Goal: Task Accomplishment & Management: Use online tool/utility

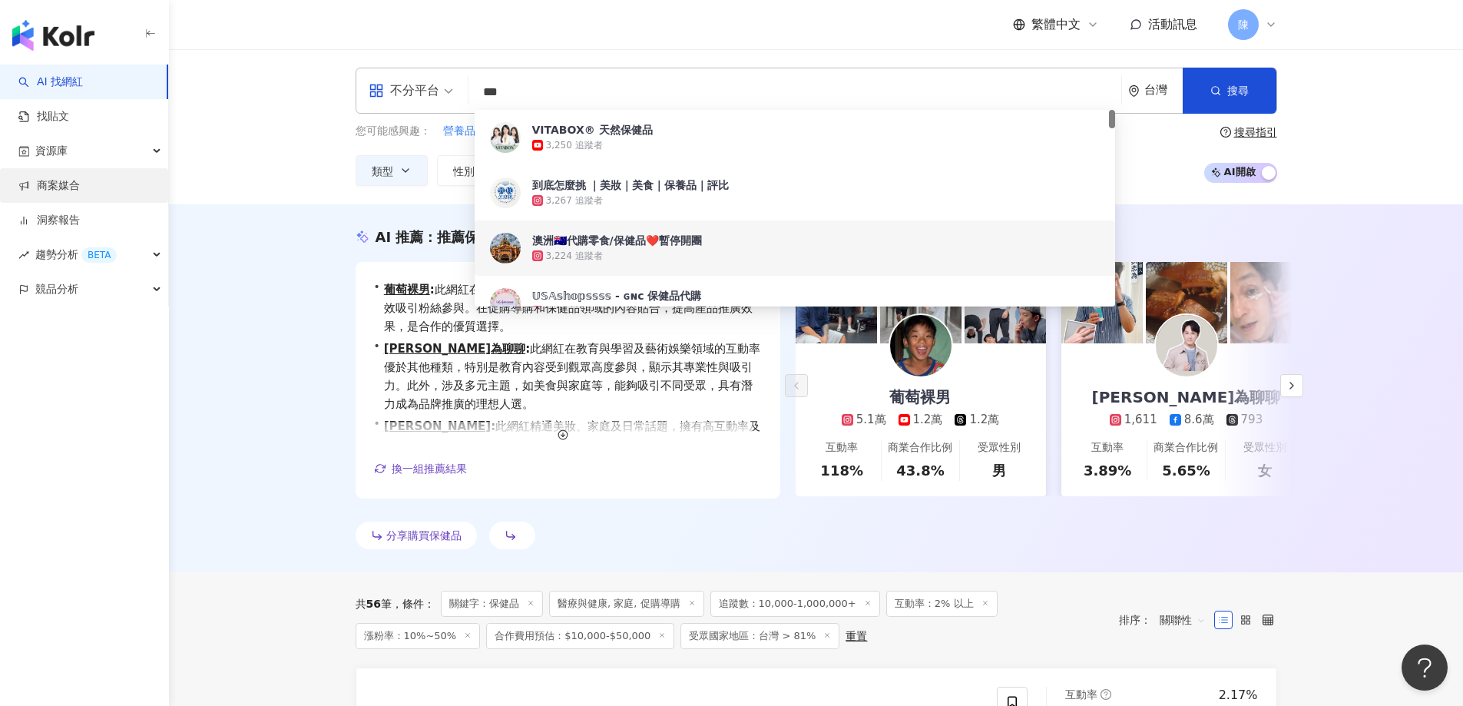
click at [40, 181] on link "商案媒合" at bounding box center [48, 185] width 61 height 15
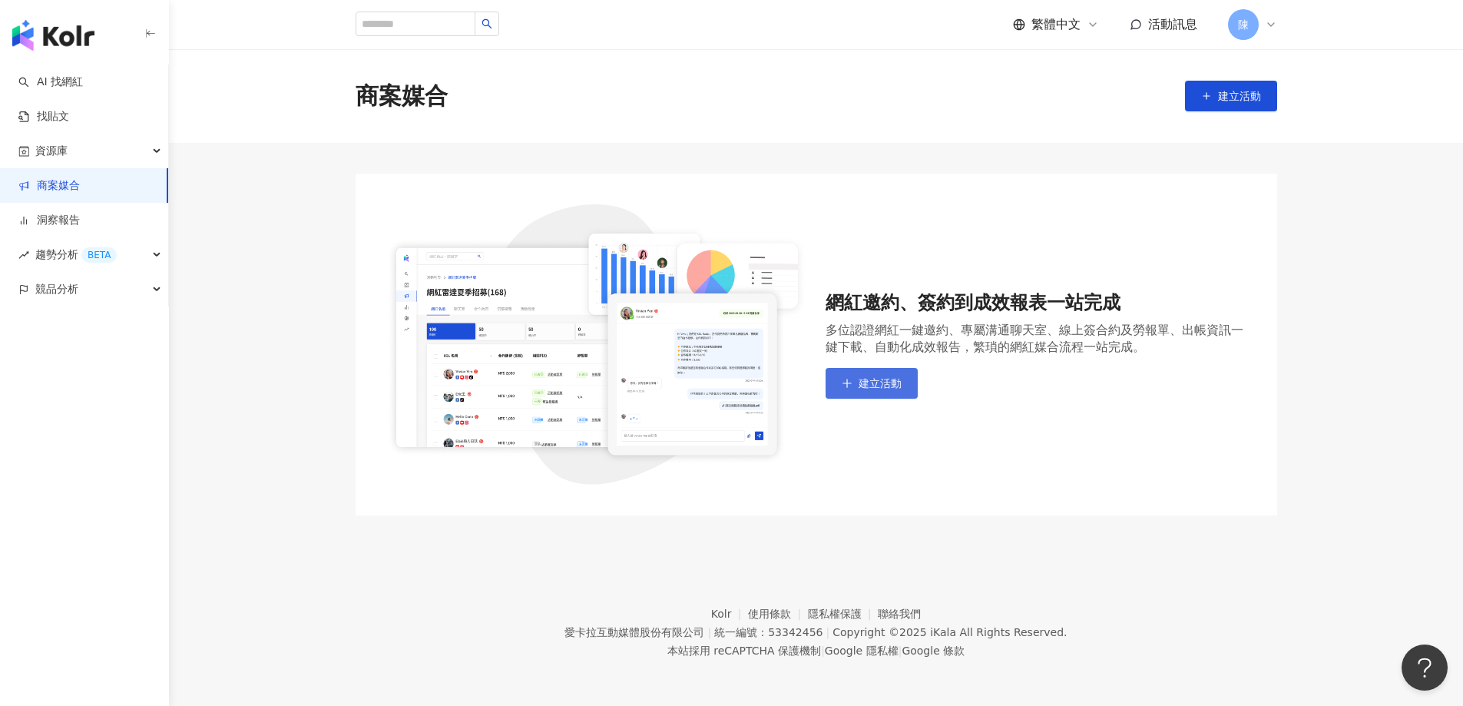
click at [855, 373] on button "建立活動" at bounding box center [872, 383] width 92 height 31
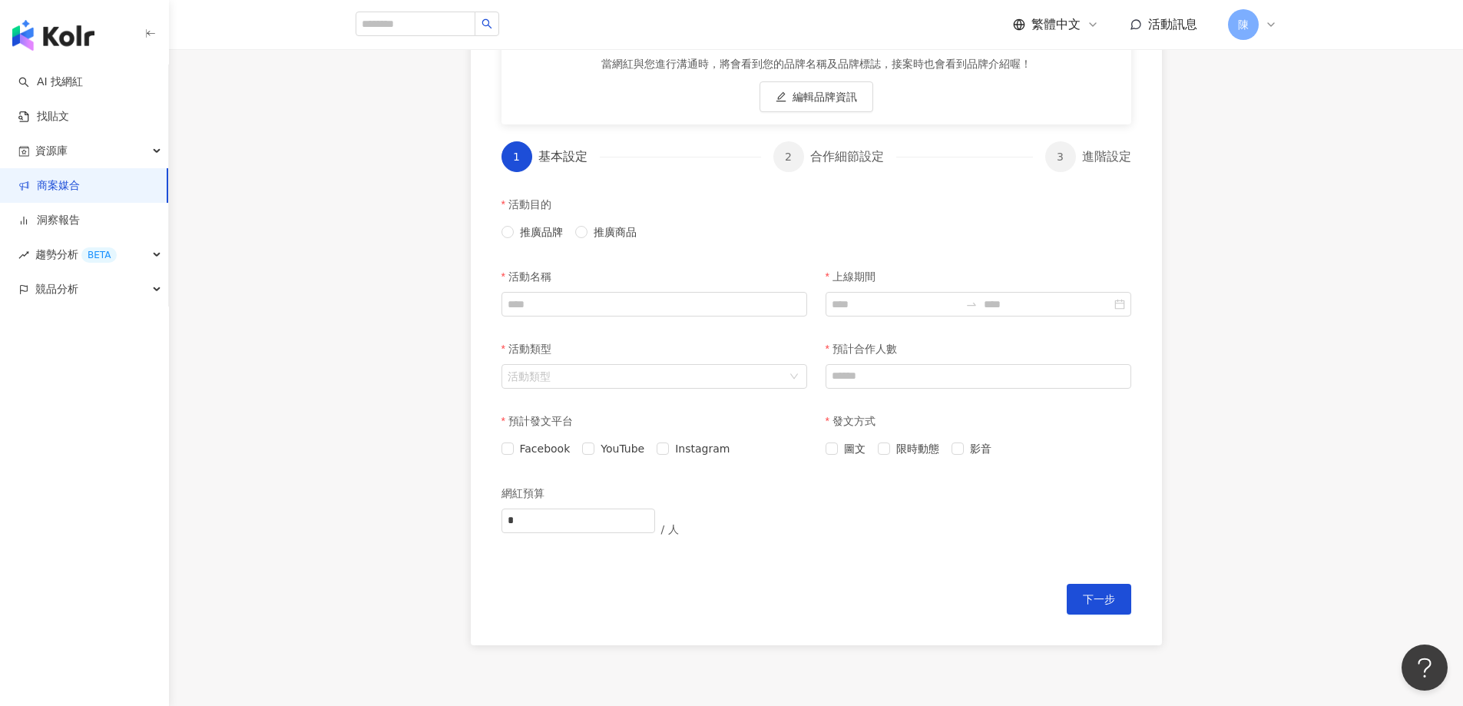
scroll to position [80, 0]
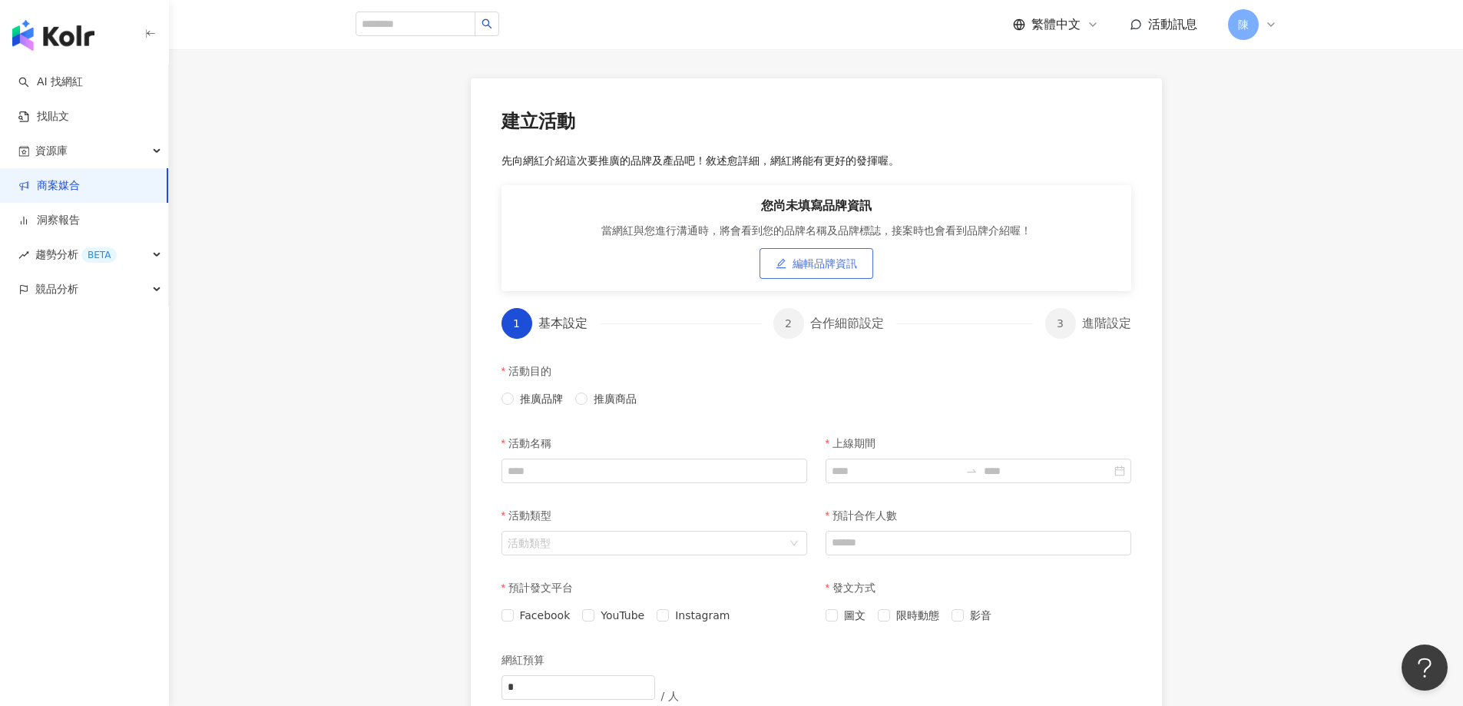
click at [812, 254] on button "編輯品牌資訊" at bounding box center [817, 263] width 114 height 31
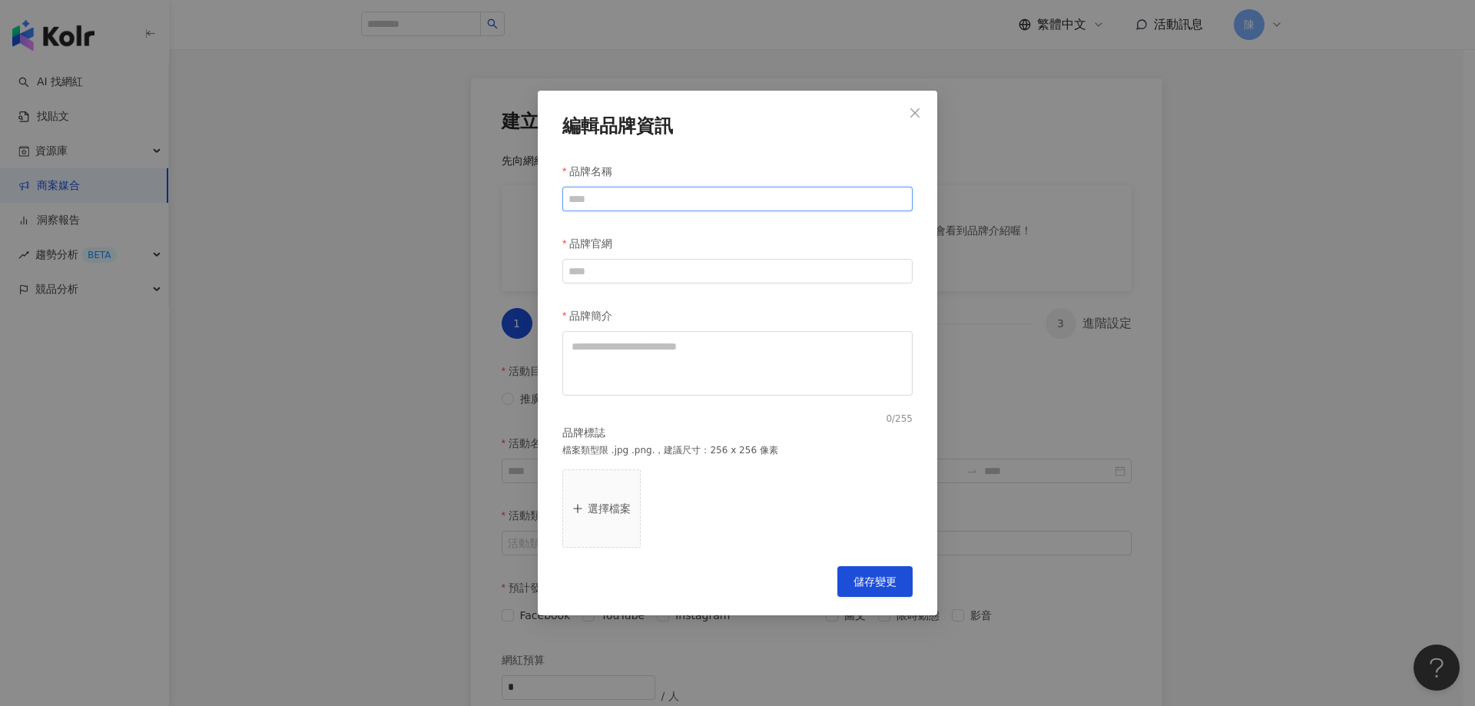
click at [780, 197] on input "品牌名稱" at bounding box center [737, 199] width 350 height 25
type input "****"
click at [910, 113] on icon "close" at bounding box center [915, 113] width 12 height 12
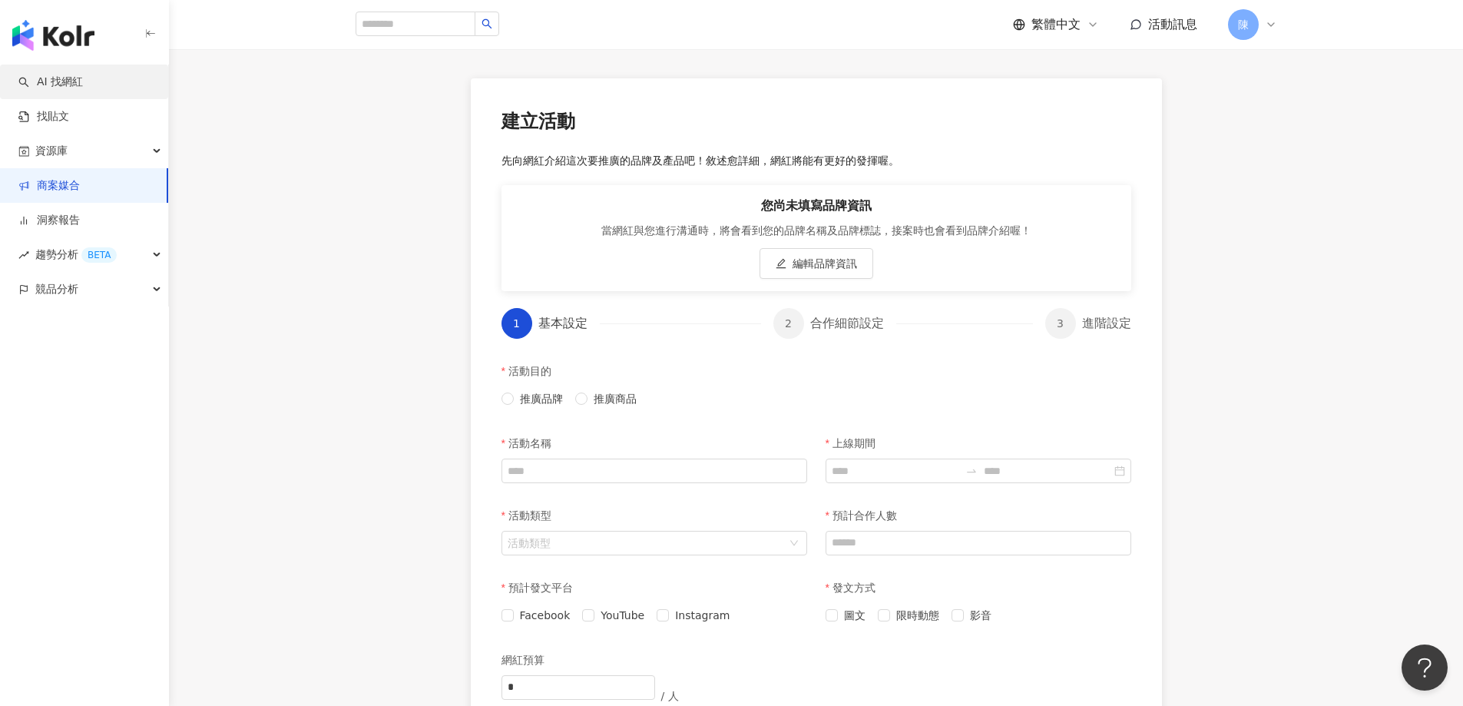
click at [58, 81] on link "AI 找網紅" at bounding box center [50, 81] width 65 height 15
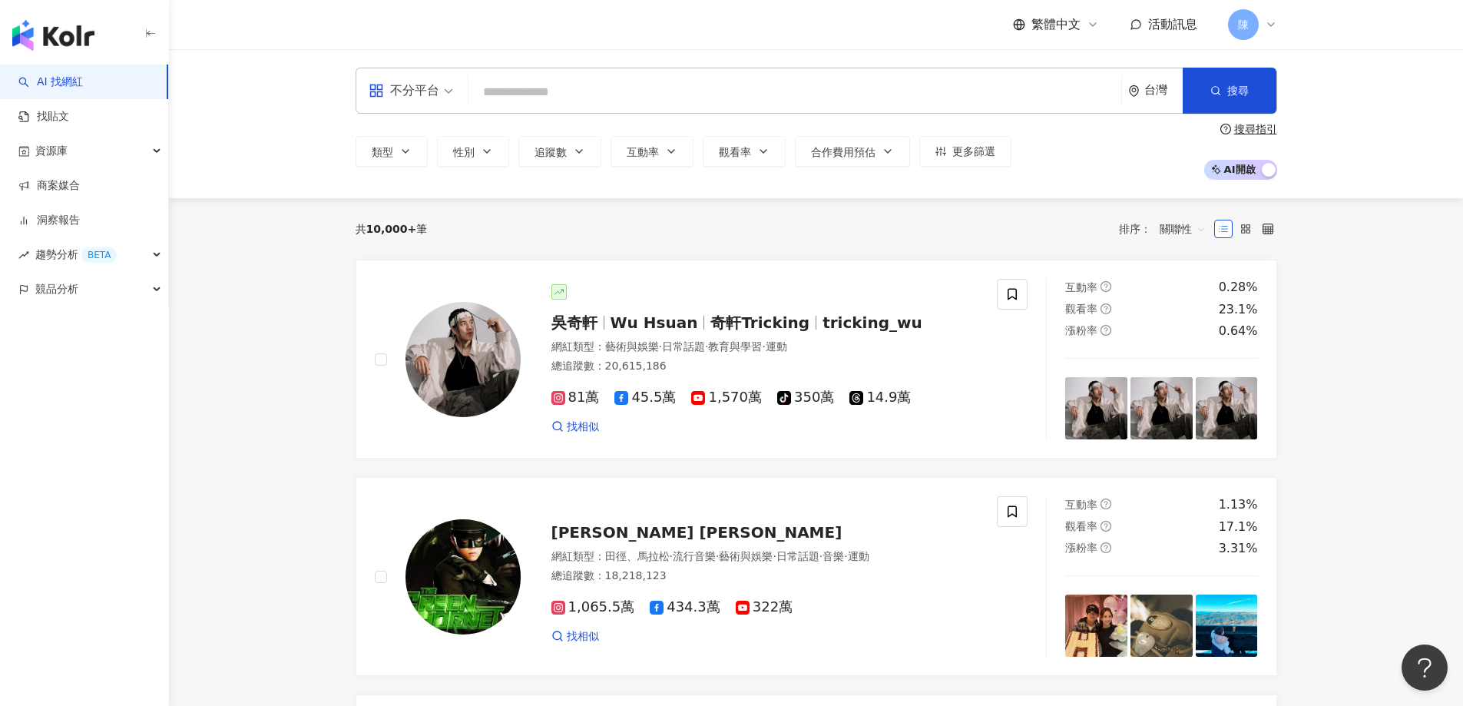
click at [666, 92] on input "search" at bounding box center [795, 92] width 640 height 29
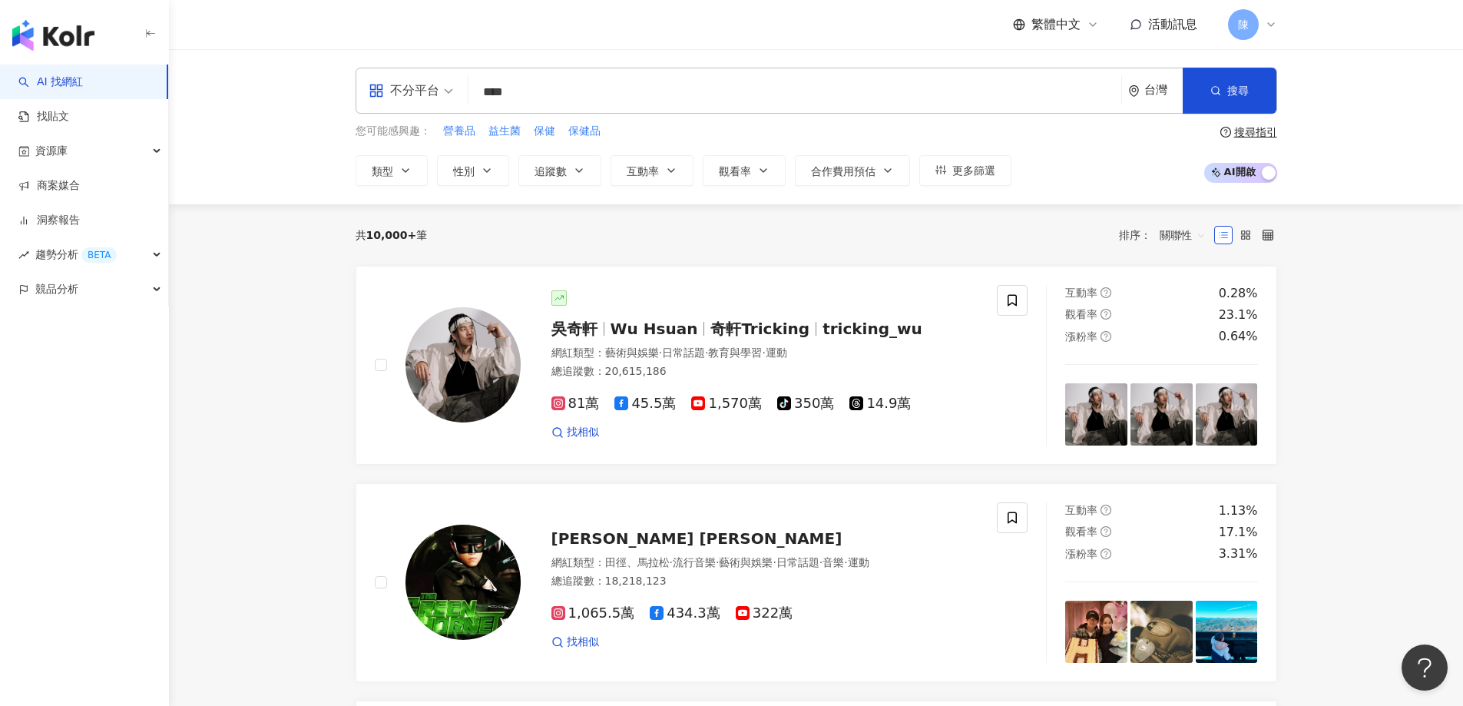
type input "****"
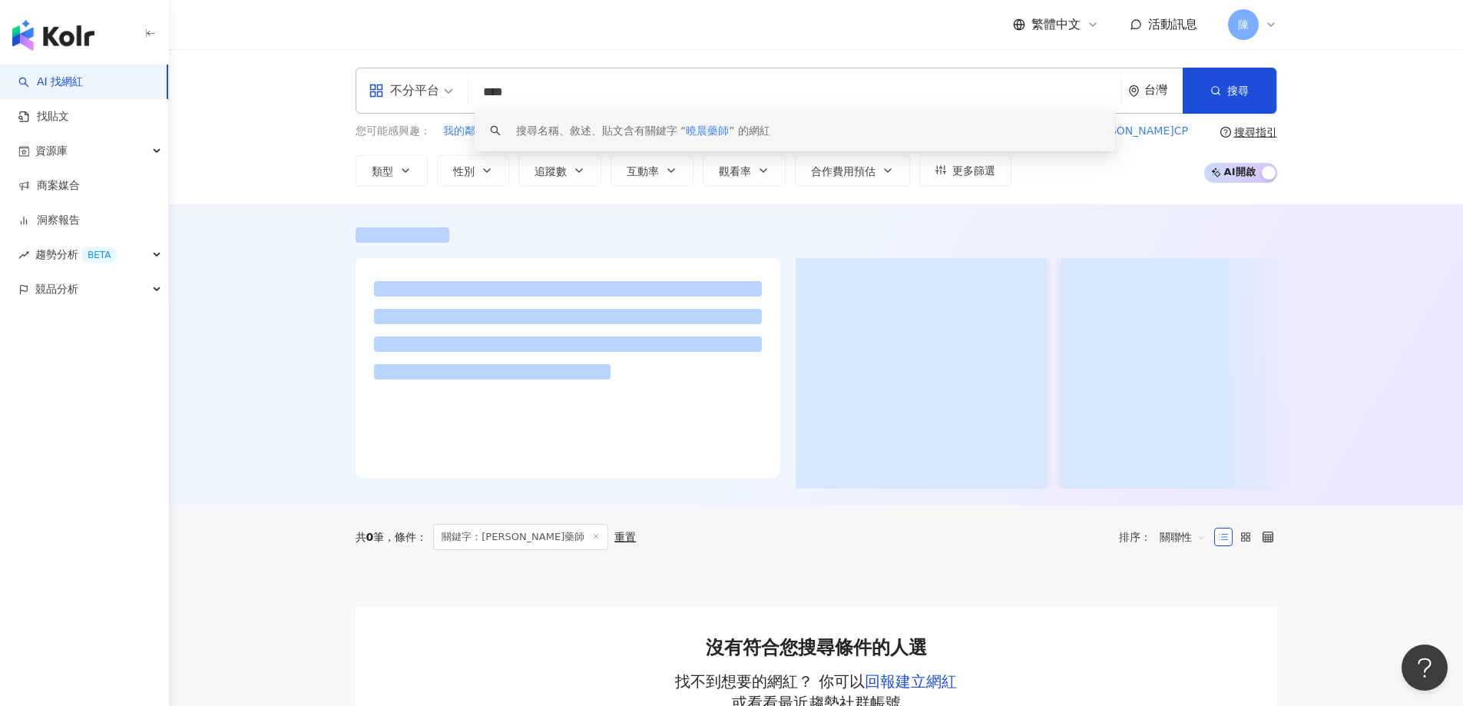
click at [703, 129] on span "曉晨藥師" at bounding box center [707, 130] width 43 height 12
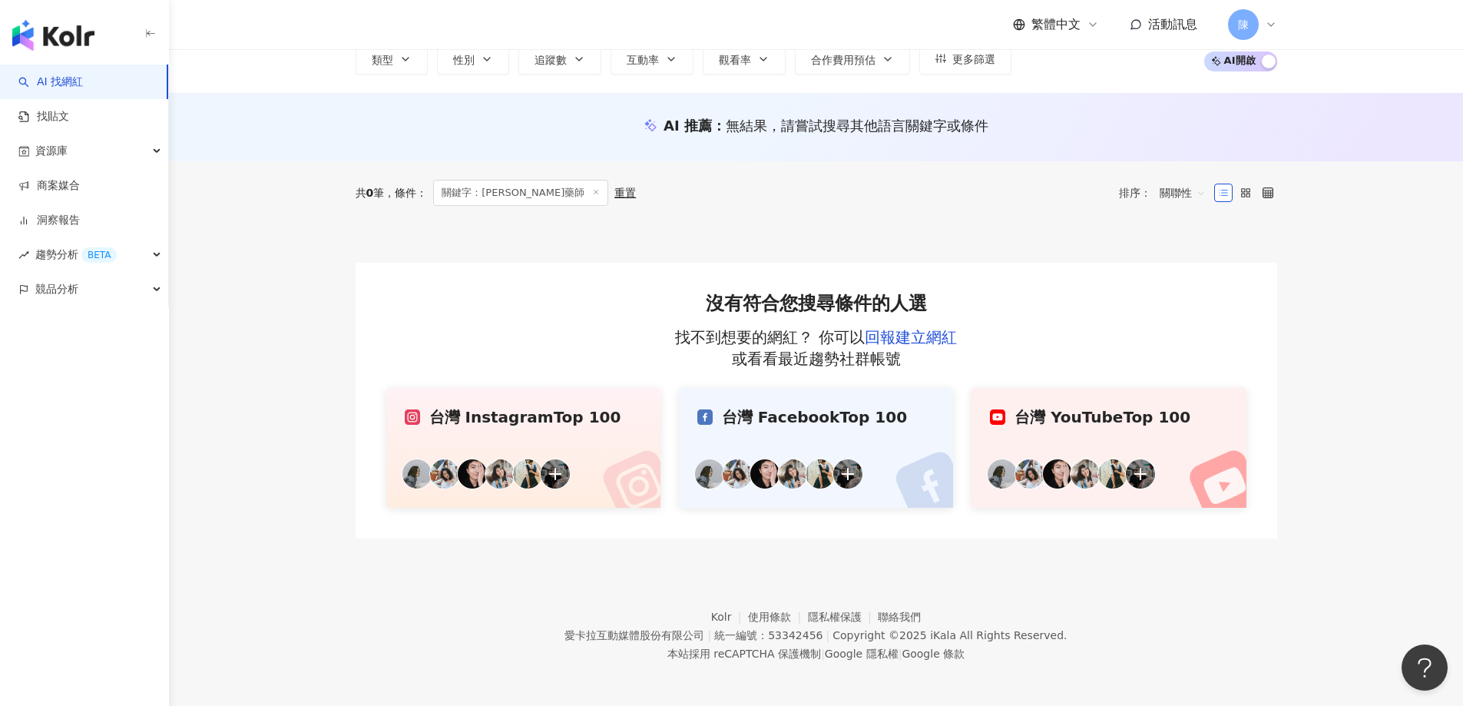
scroll to position [114, 0]
